Goal: Task Accomplishment & Management: Manage account settings

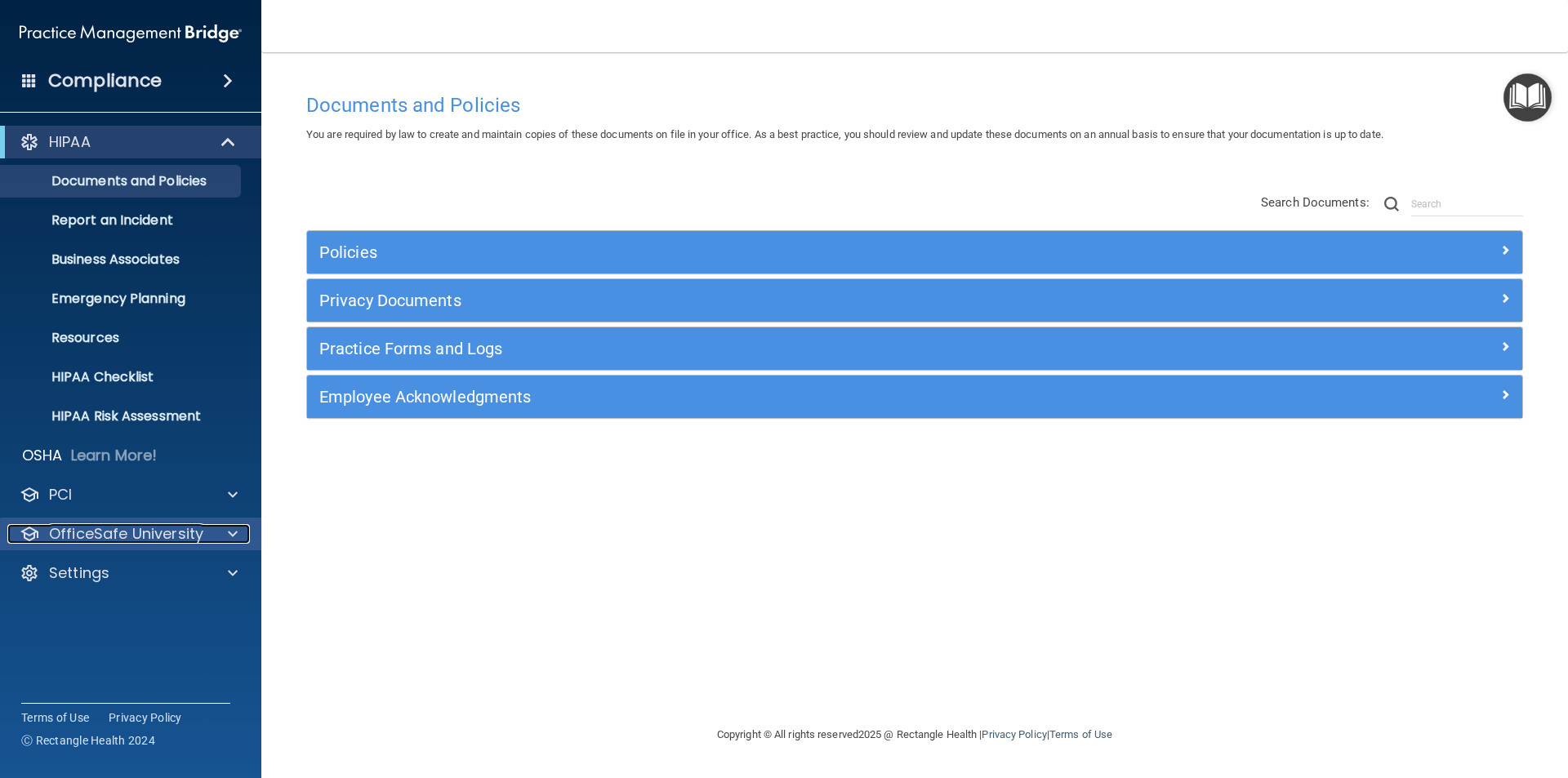
click at [232, 532] on span at bounding box center [233, 534] width 10 height 20
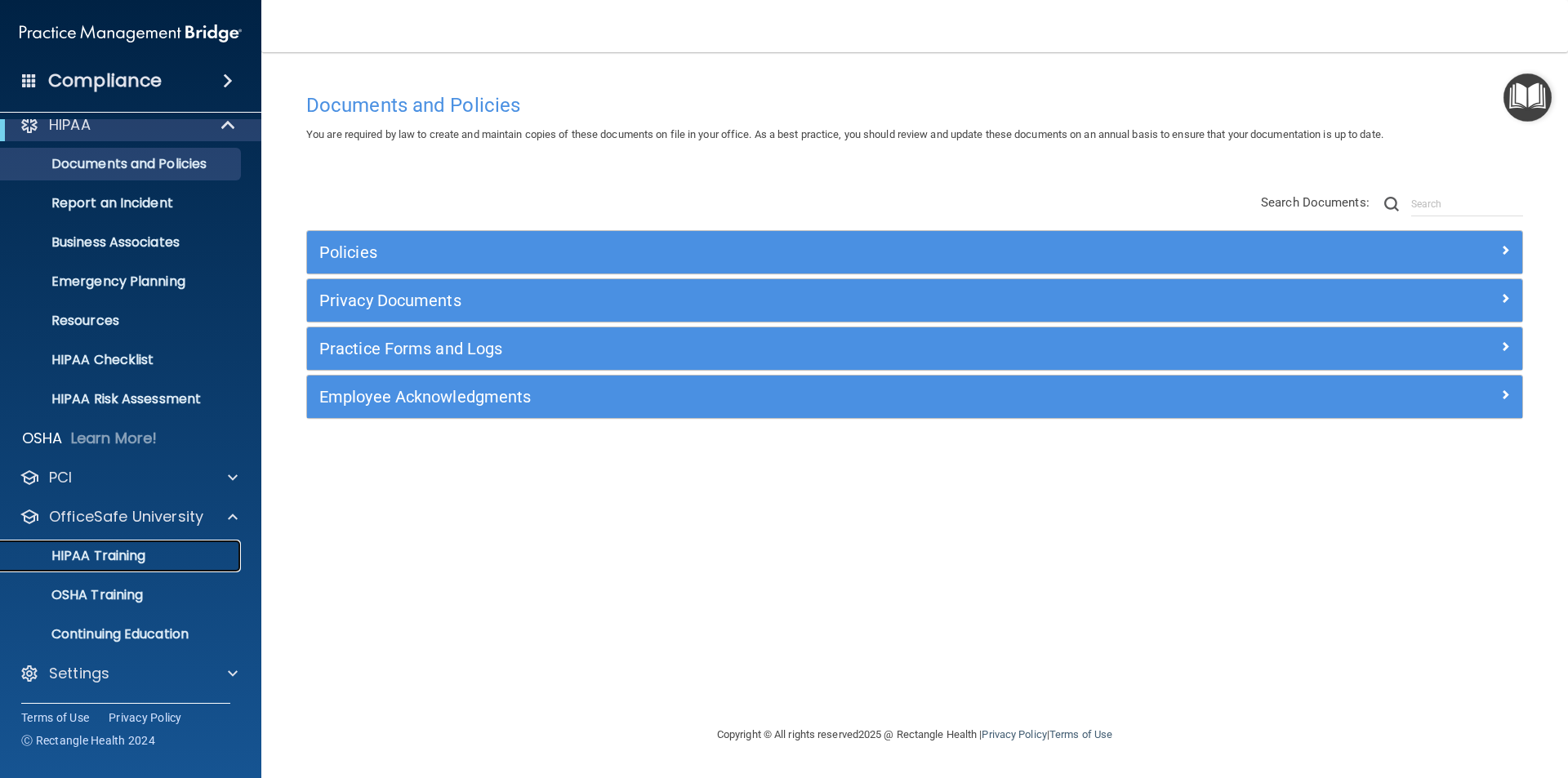
click at [100, 555] on p "HIPAA Training" at bounding box center [78, 556] width 135 height 16
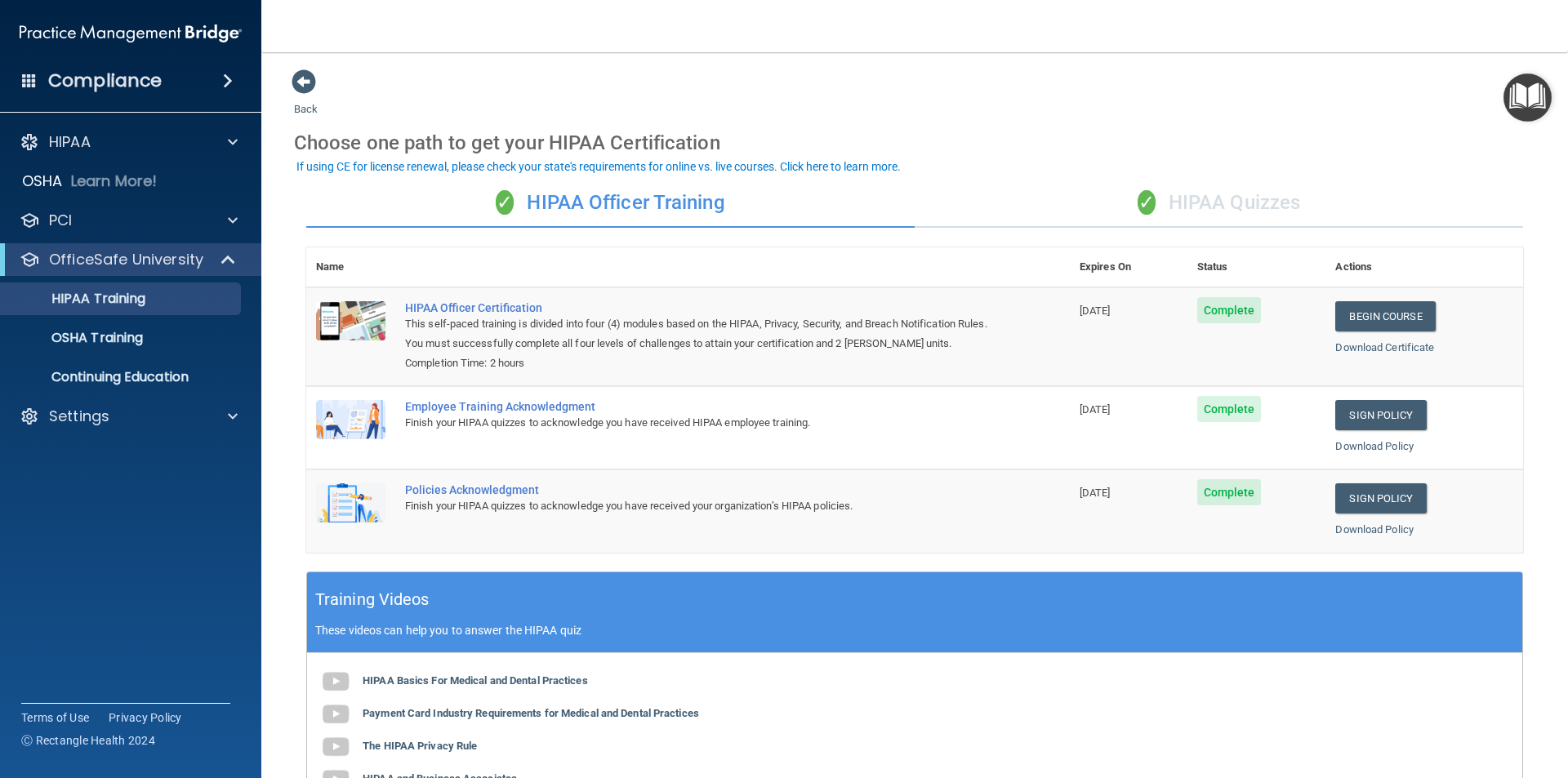
click at [113, 435] on div "HIPAA Documents and Policies Report an Incident Business Associates Emergency P…" at bounding box center [131, 282] width 263 height 327
click at [118, 422] on div "Settings" at bounding box center [108, 416] width 202 height 20
click at [90, 493] on p "My Users" at bounding box center [122, 495] width 223 height 16
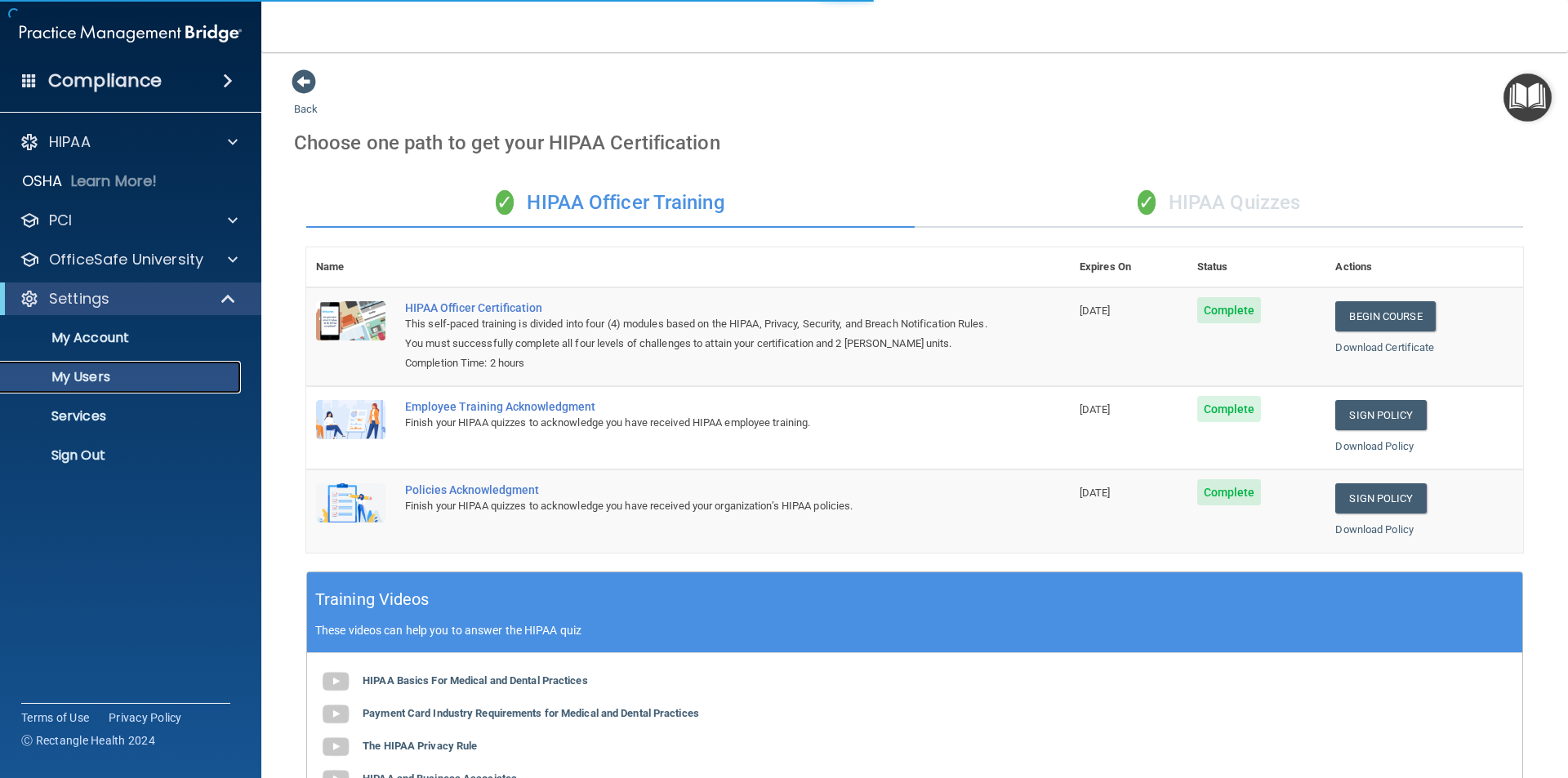
select select "20"
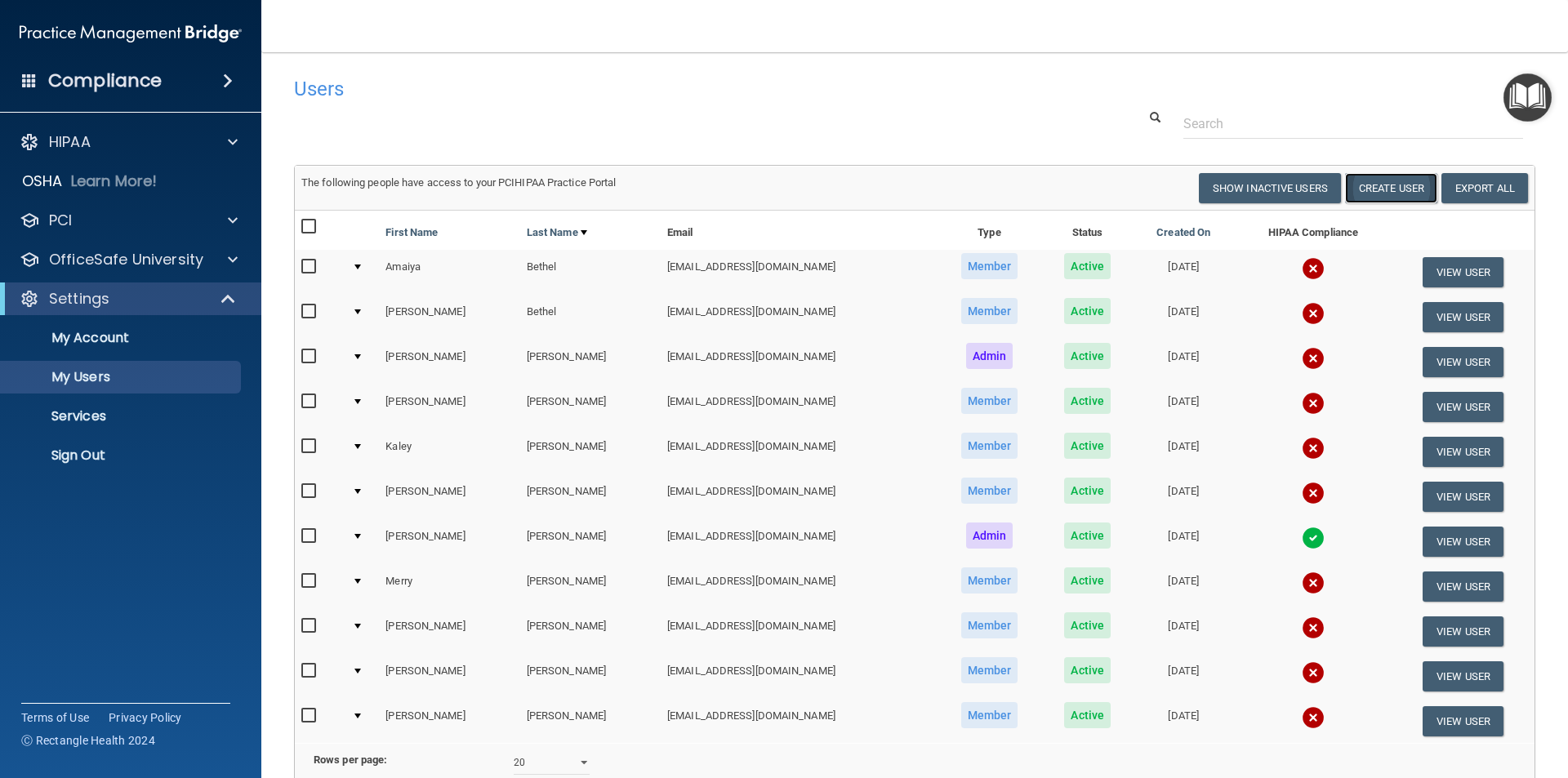
click at [1362, 190] on button "Create User" at bounding box center [1391, 188] width 92 height 30
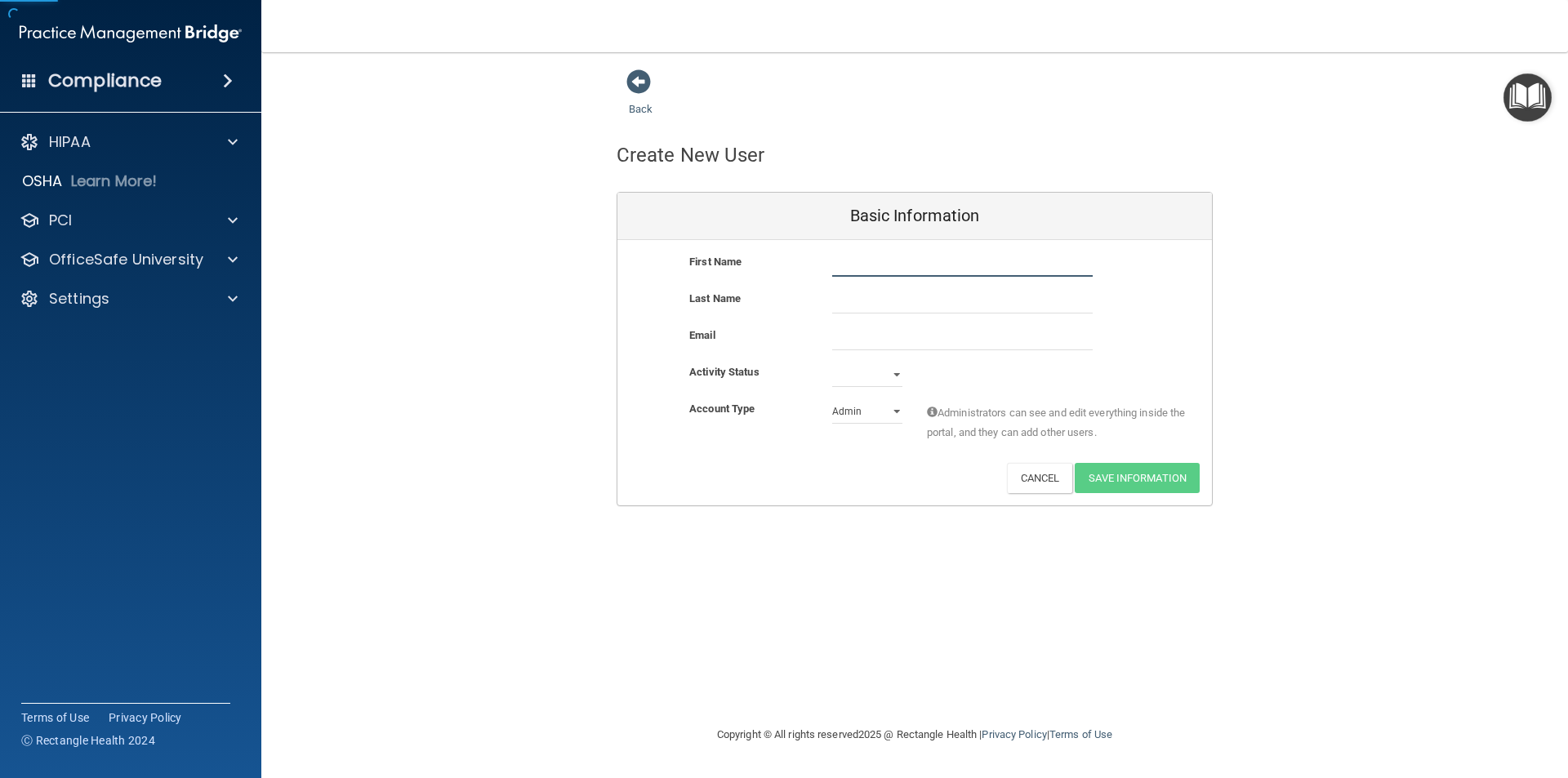
click at [913, 263] on input "text" at bounding box center [962, 265] width 261 height 25
type input "April"
type input "Schneider"
click at [941, 340] on input "email" at bounding box center [962, 338] width 261 height 25
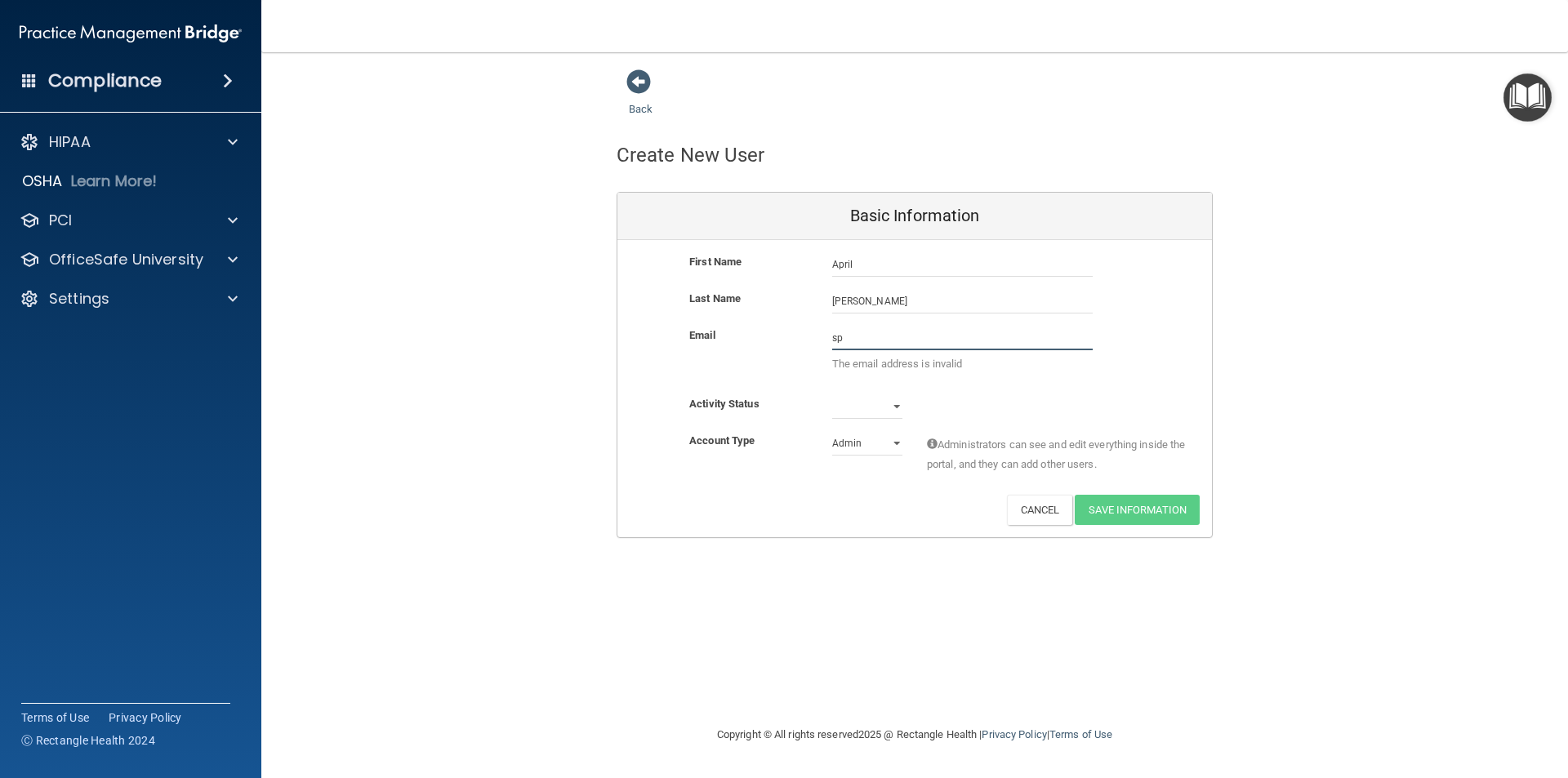
type input "s"
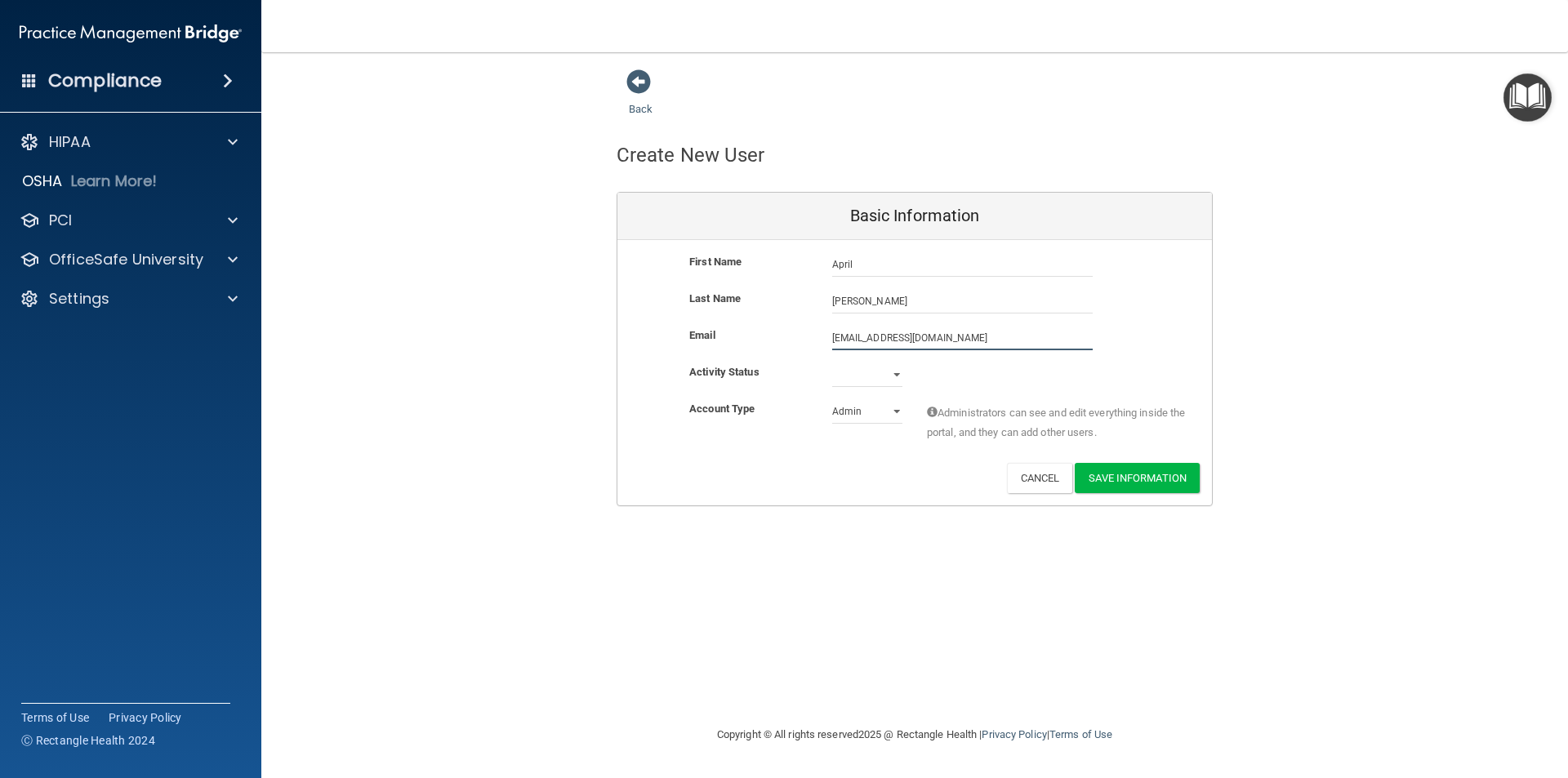
type input "aprilash2007@gmail.com"
click at [889, 368] on select "Active Inactive" at bounding box center [867, 375] width 70 height 25
click at [833, 363] on select "Active Inactive" at bounding box center [867, 375] width 70 height 25
click at [868, 381] on select "Active Inactive" at bounding box center [867, 375] width 70 height 25
select select "active"
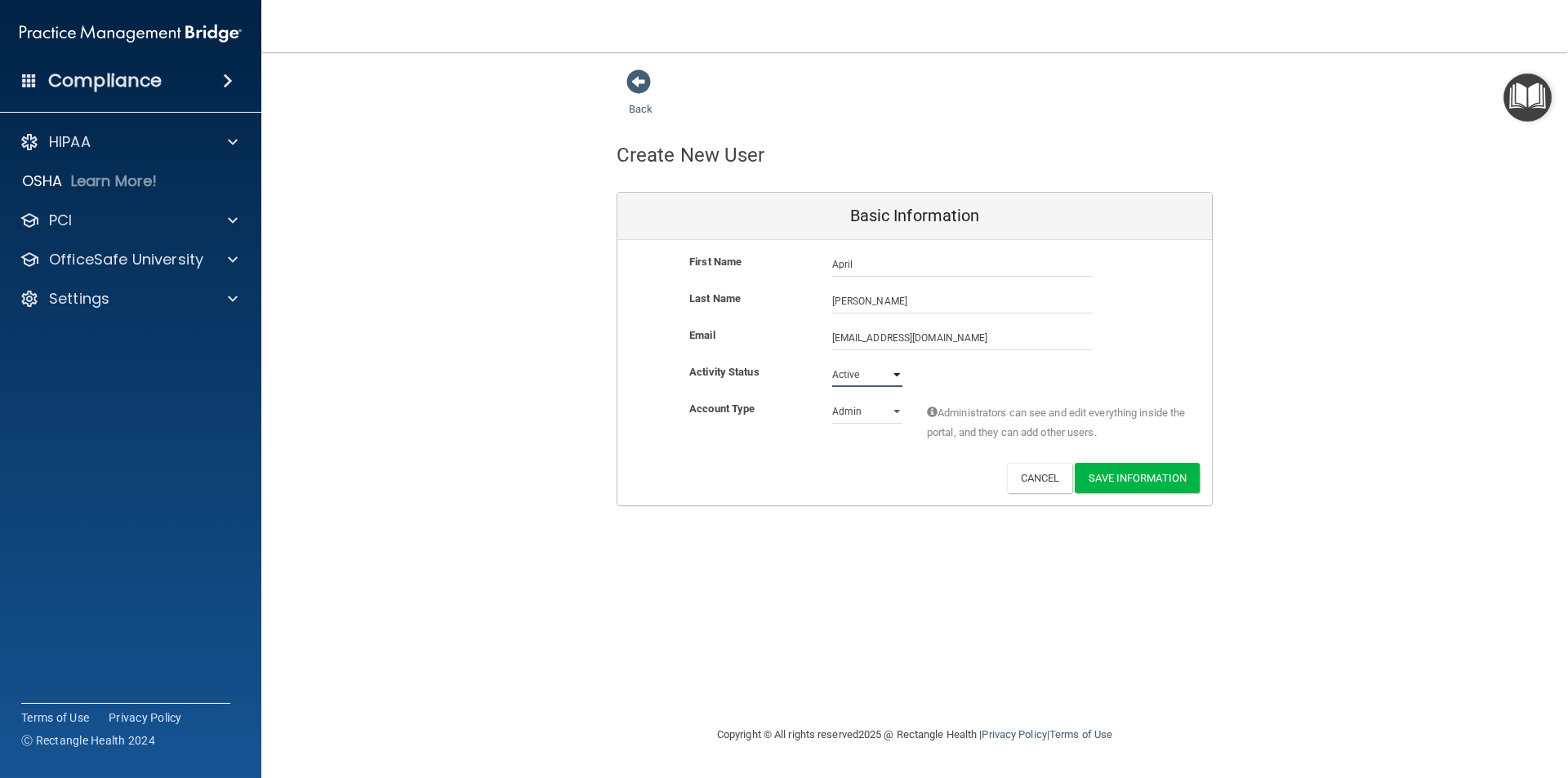
click at [833, 363] on select "Active Inactive" at bounding box center [867, 375] width 70 height 25
click at [868, 410] on select "Admin Member" at bounding box center [867, 411] width 70 height 25
select select "practice_member"
click at [833, 399] on select "Admin Member" at bounding box center [867, 411] width 70 height 25
click at [858, 450] on div "Account Type Practice Member Admin Member Financial Institution Business Associ…" at bounding box center [915, 425] width 595 height 52
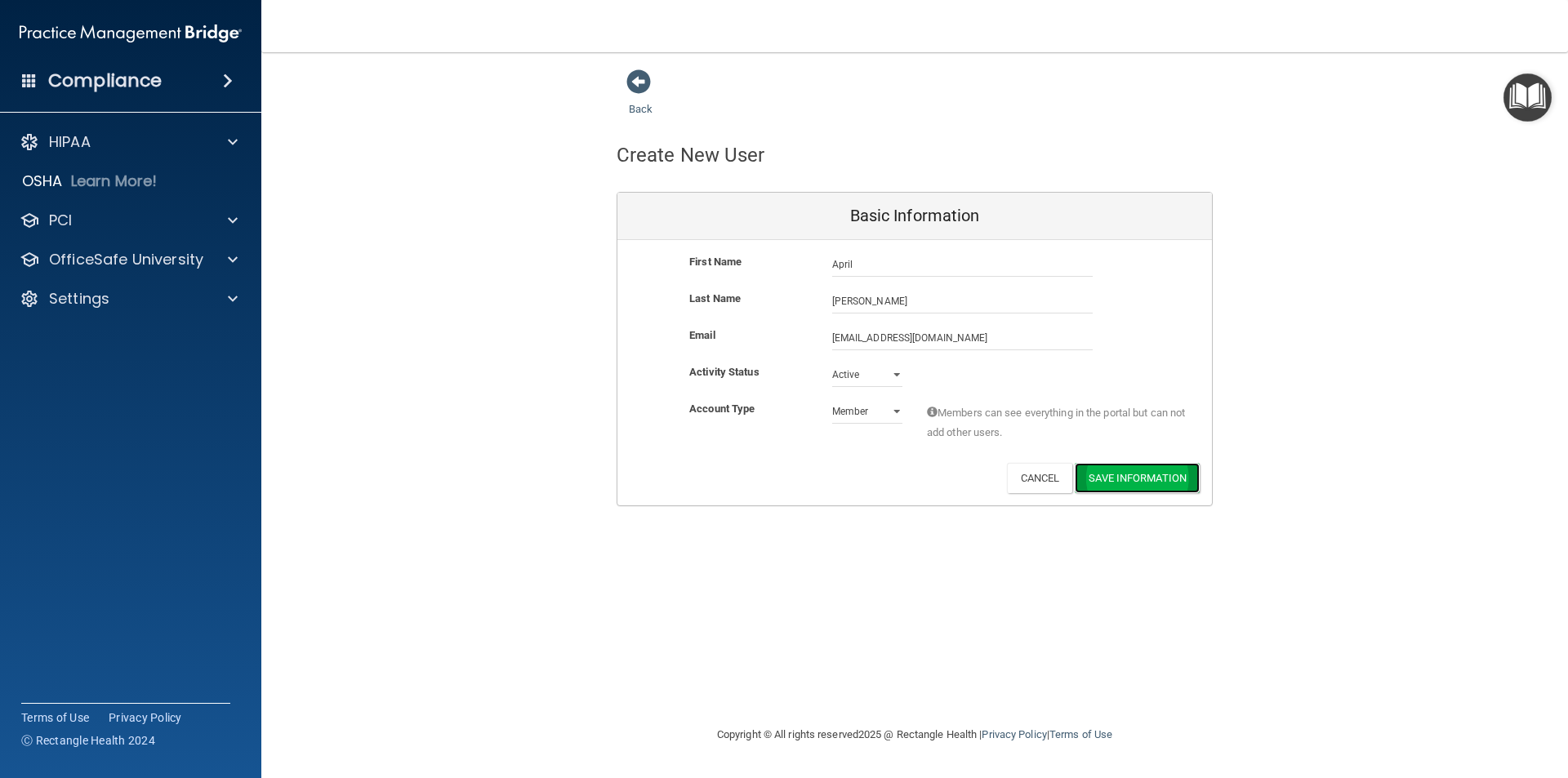
click at [1137, 481] on button "Save Information" at bounding box center [1138, 478] width 125 height 30
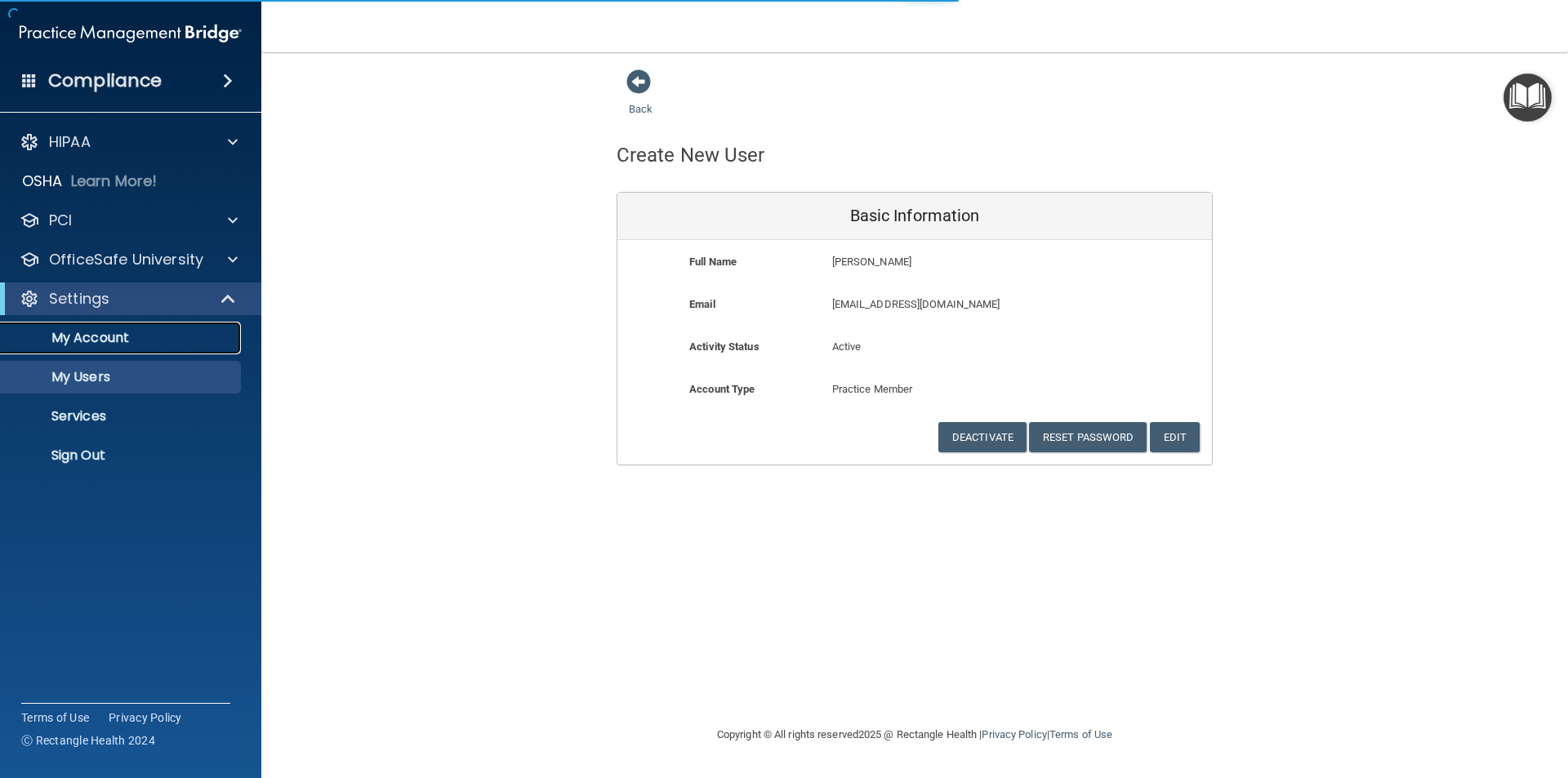
select select "20"
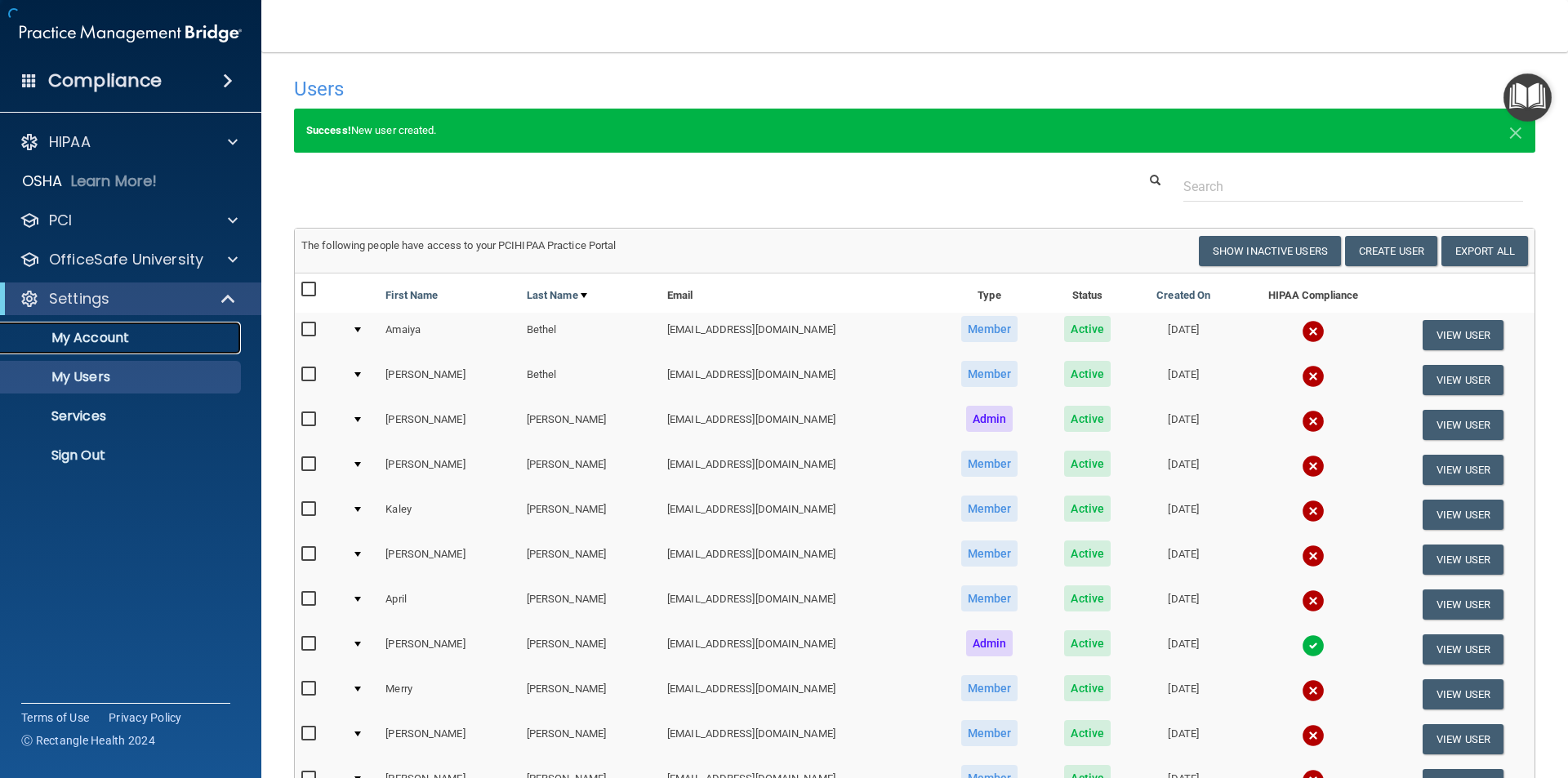
click at [100, 339] on p "My Account" at bounding box center [122, 338] width 223 height 16
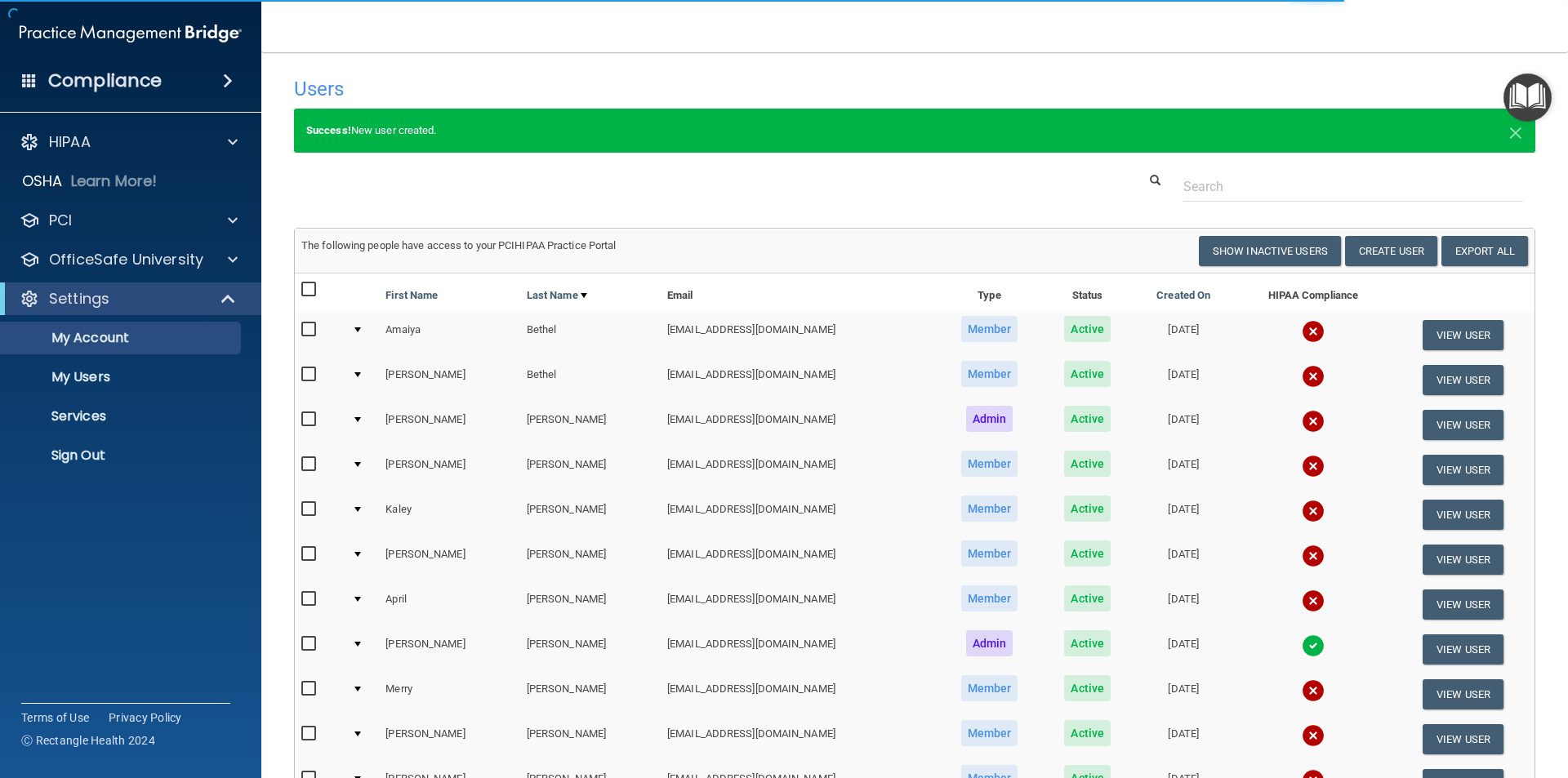
click at [281, 180] on main "Users Success! New user created. × Error! The user couldn't be created. × Succe…" at bounding box center [915, 415] width 1307 height 726
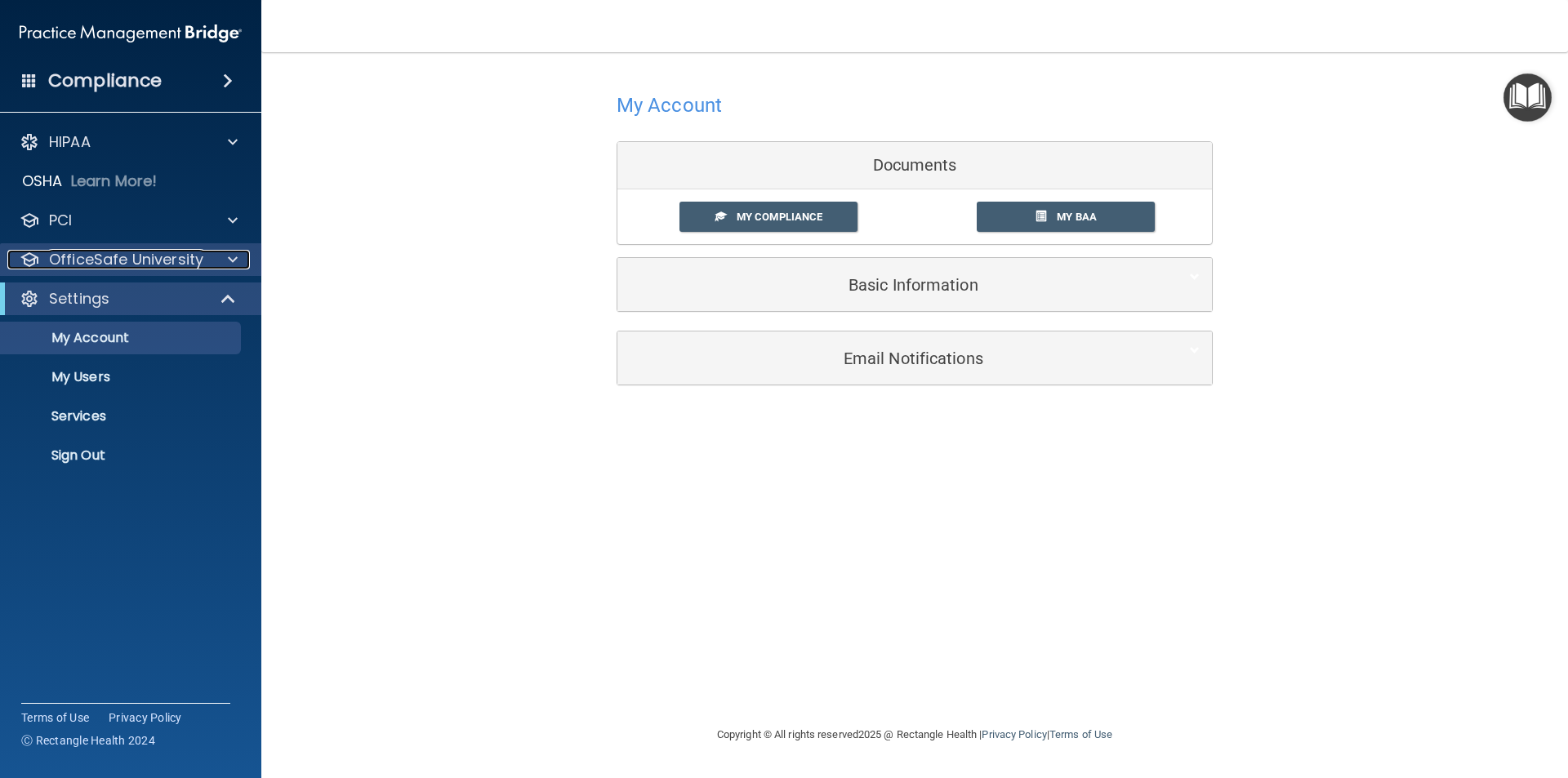
click at [236, 262] on span at bounding box center [233, 260] width 10 height 20
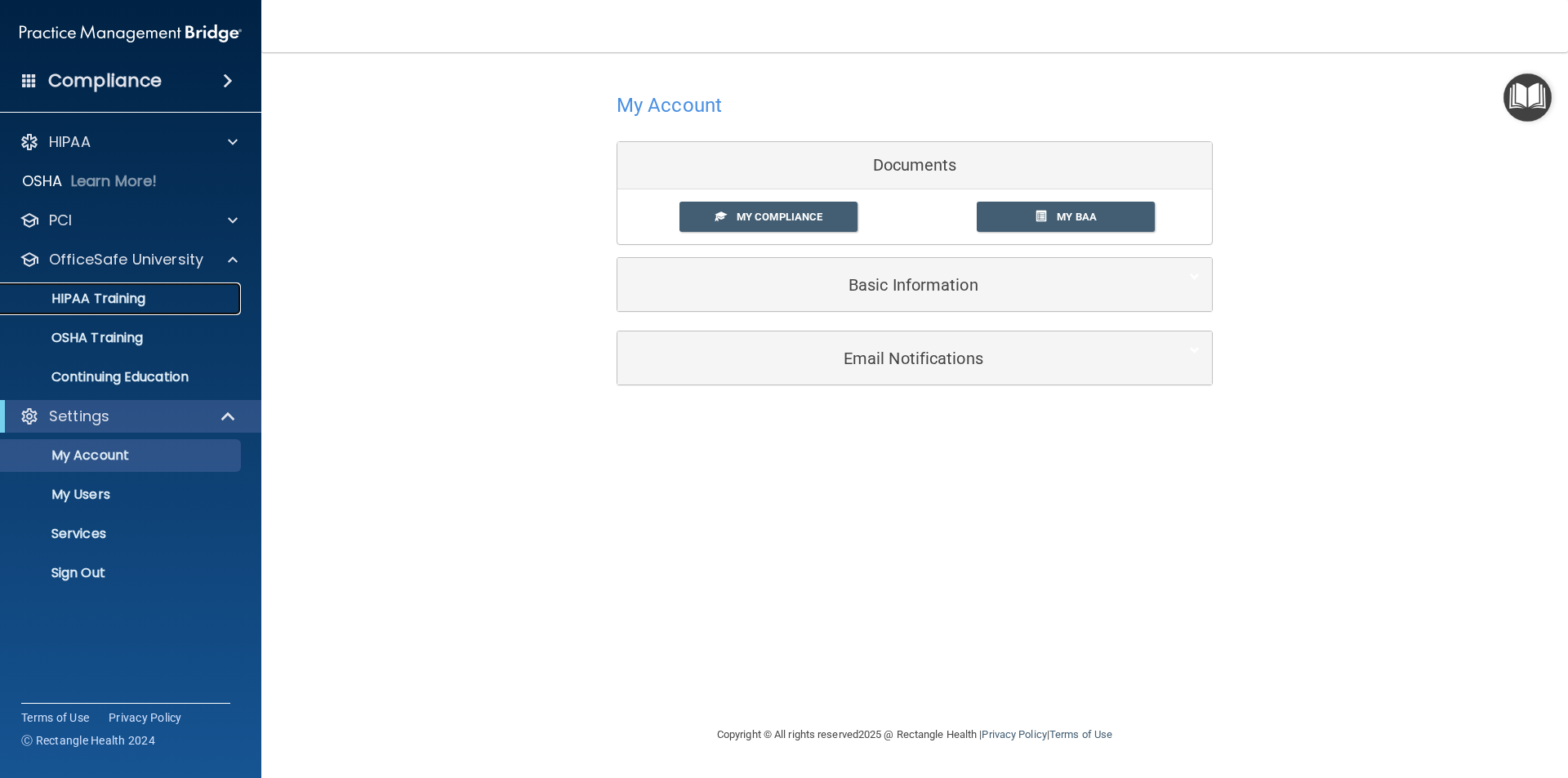
click at [118, 298] on p "HIPAA Training" at bounding box center [78, 298] width 135 height 16
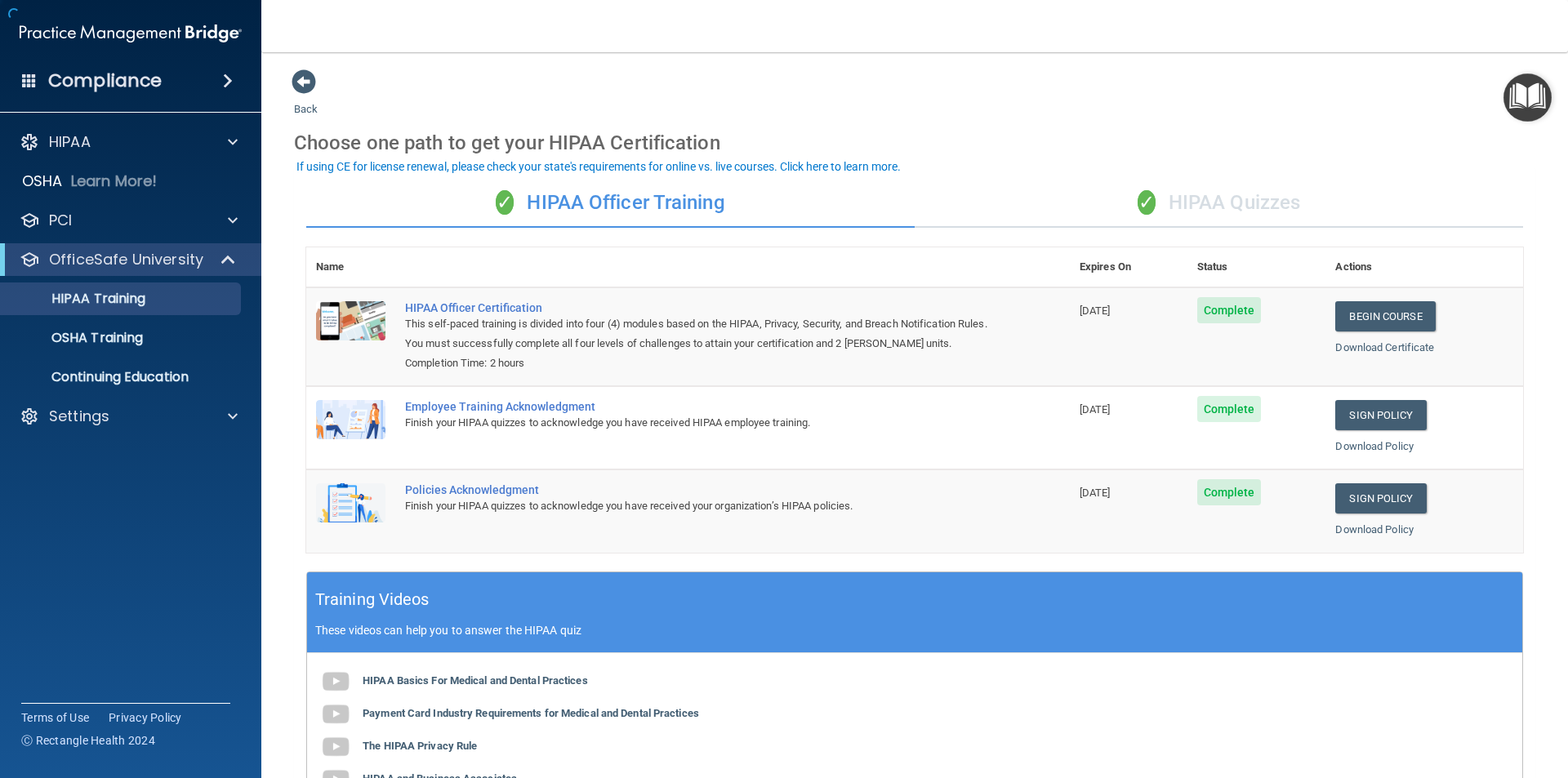
click at [1164, 205] on div "✓ HIPAA Quizzes" at bounding box center [1219, 202] width 609 height 49
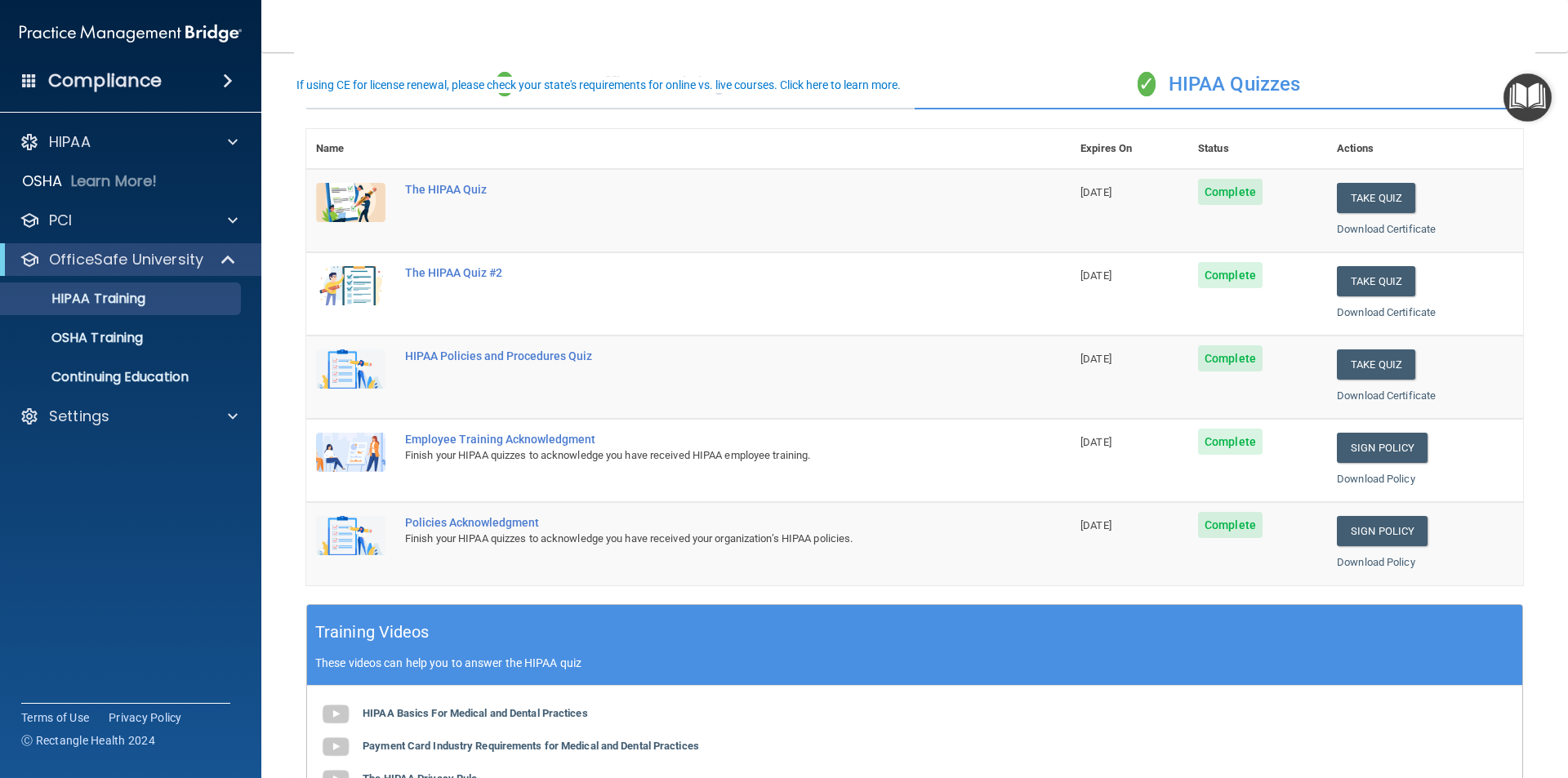
scroll to position [81, 0]
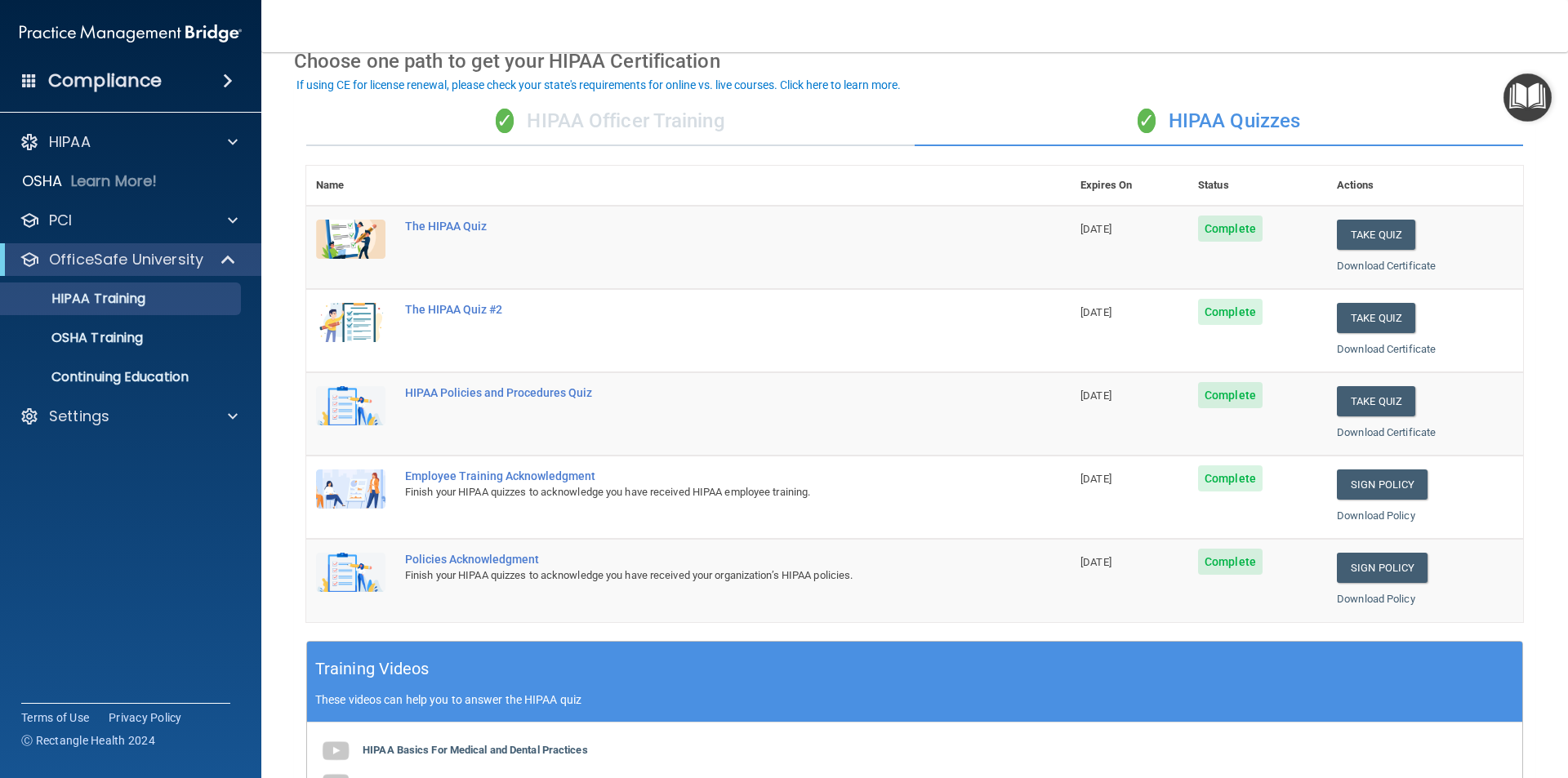
click at [684, 119] on div "✓ HIPAA Officer Training" at bounding box center [611, 121] width 609 height 49
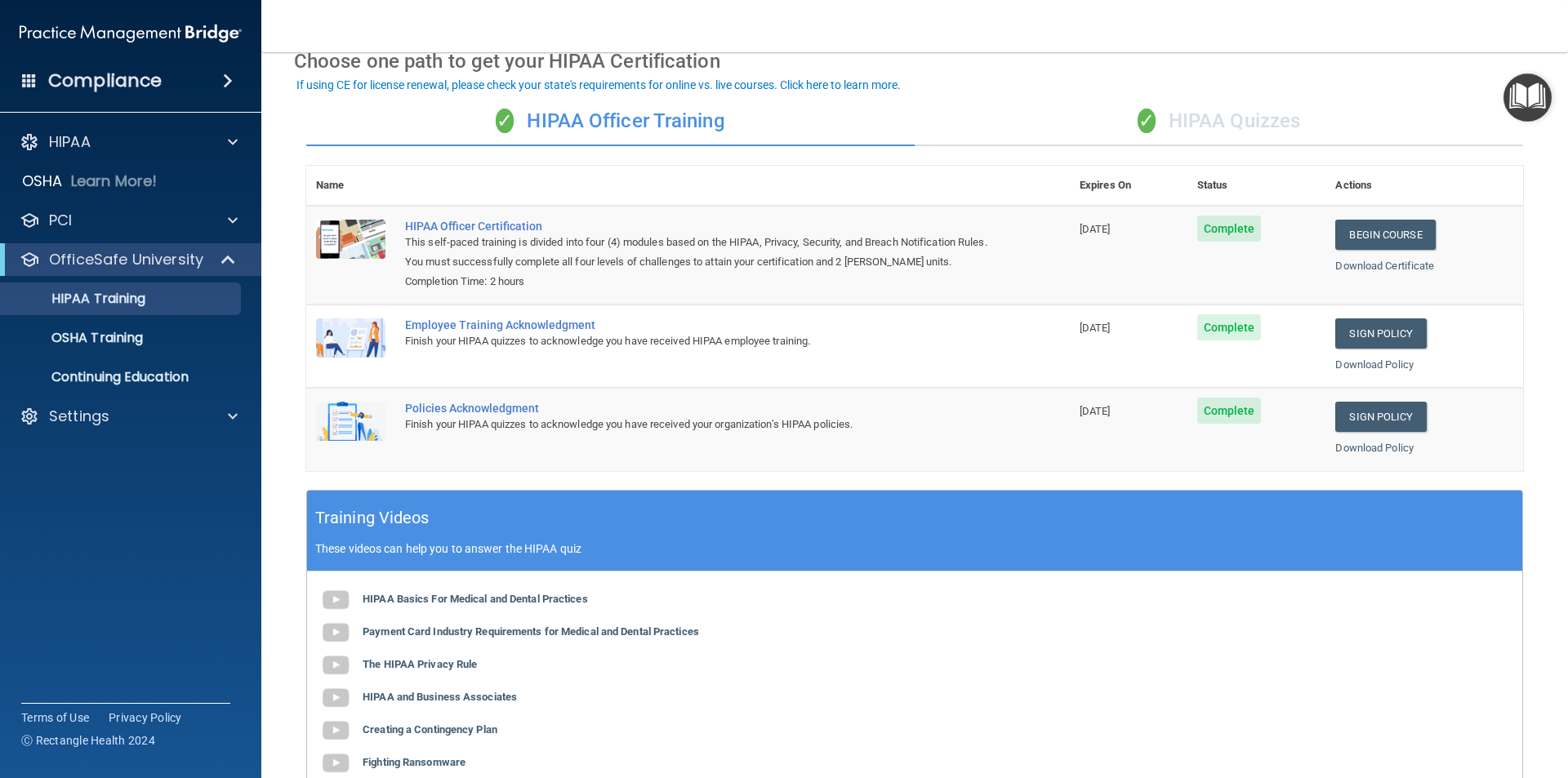
click at [363, 21] on nav "Toggle navigation [PERSON_NAME] [EMAIL_ADDRESS][DOMAIN_NAME] Manage My Enterpri…" at bounding box center [915, 26] width 1307 height 53
